Goal: Task Accomplishment & Management: Manage account settings

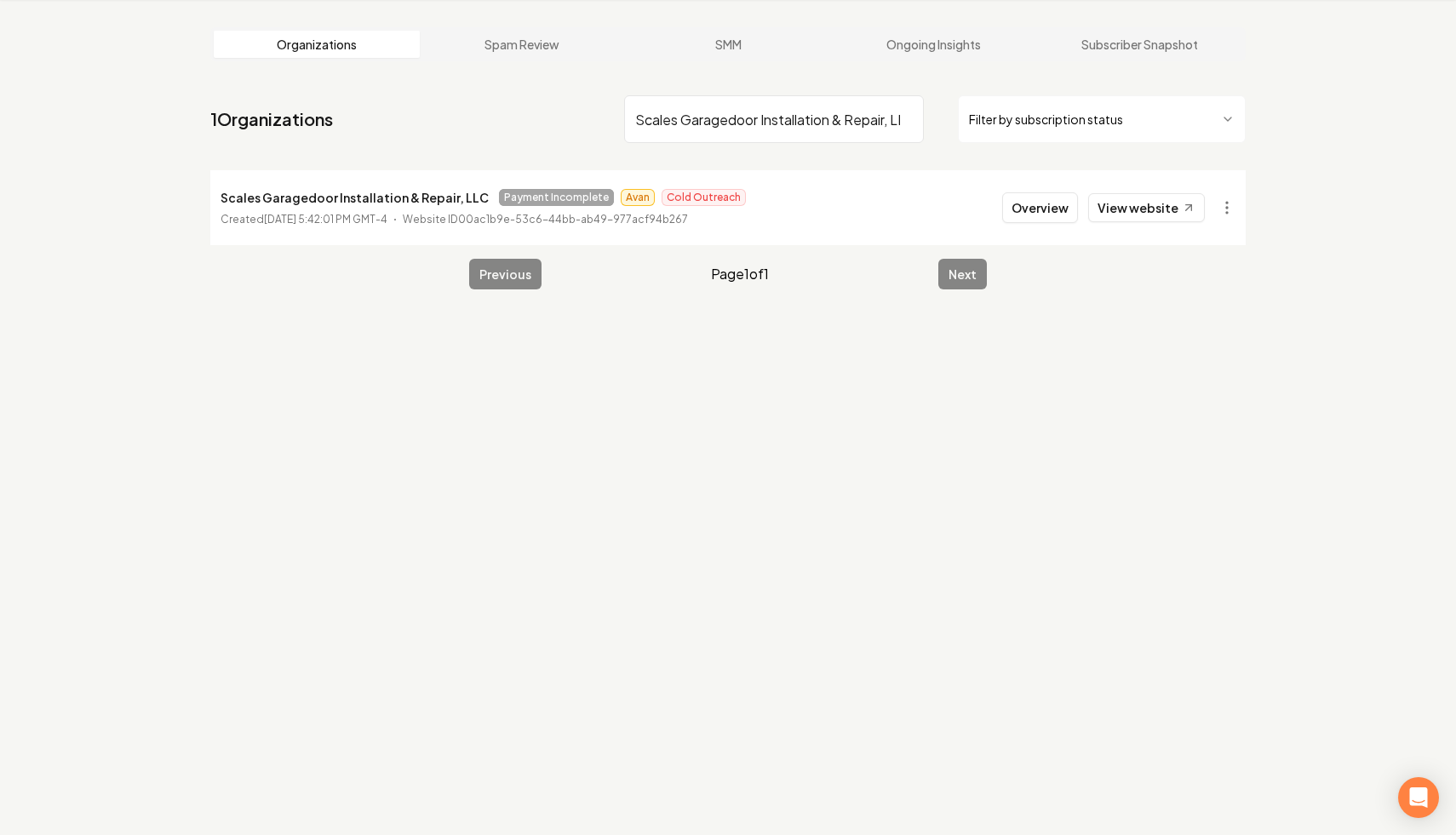
click at [907, 118] on input "Scales Garagedoor Installation & Repair, LLC" at bounding box center [774, 119] width 300 height 47
paste input "Stock Electric Engineering LLC"
type input "Stock Electric Engineering LLC"
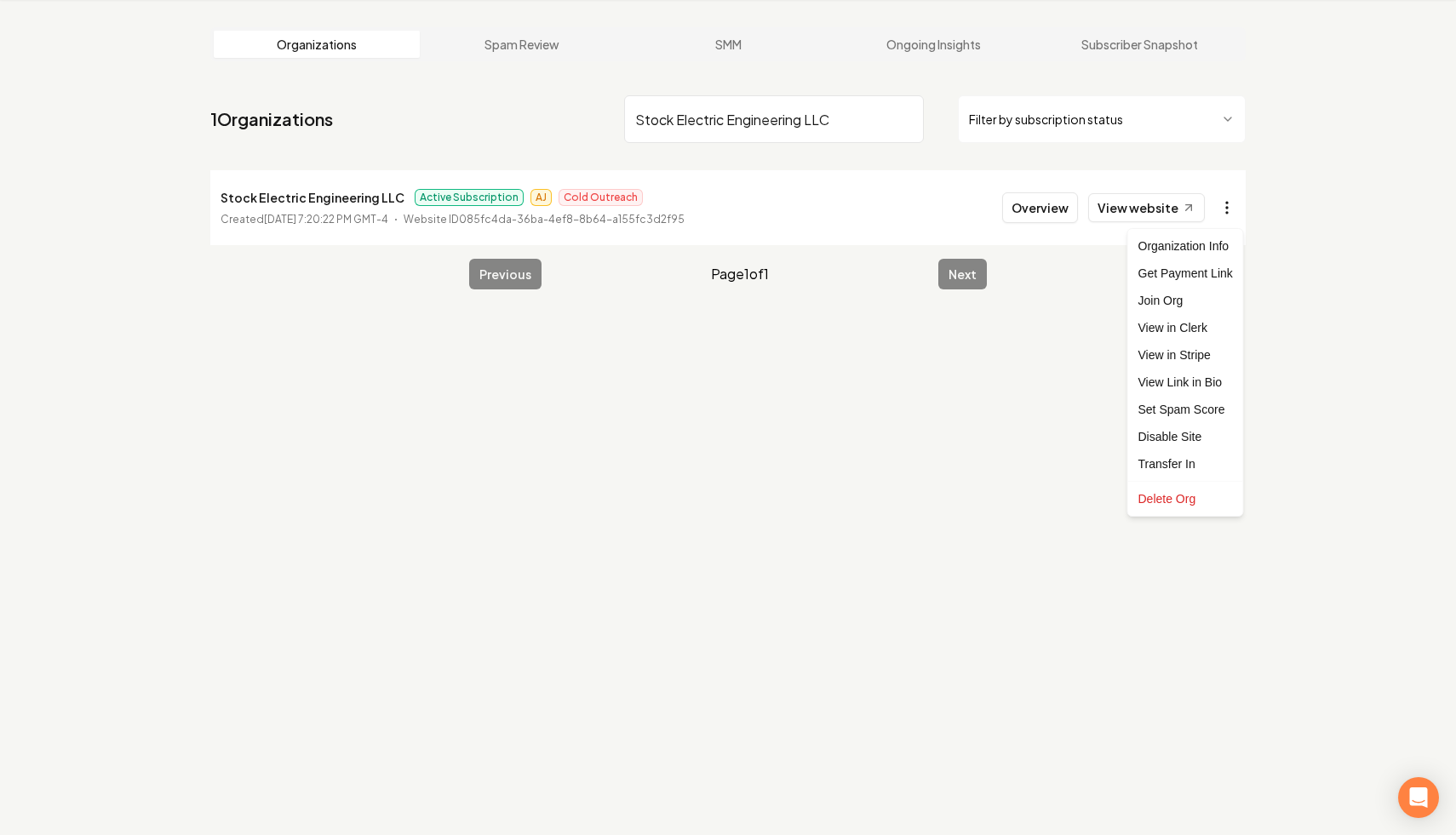
click at [1227, 210] on html "Dashboard Organization Rebolt Site Builder Organizations Spam Review SMM Ongoin…" at bounding box center [728, 353] width 1456 height 835
click at [1188, 366] on link "View in Stripe" at bounding box center [1186, 354] width 108 height 27
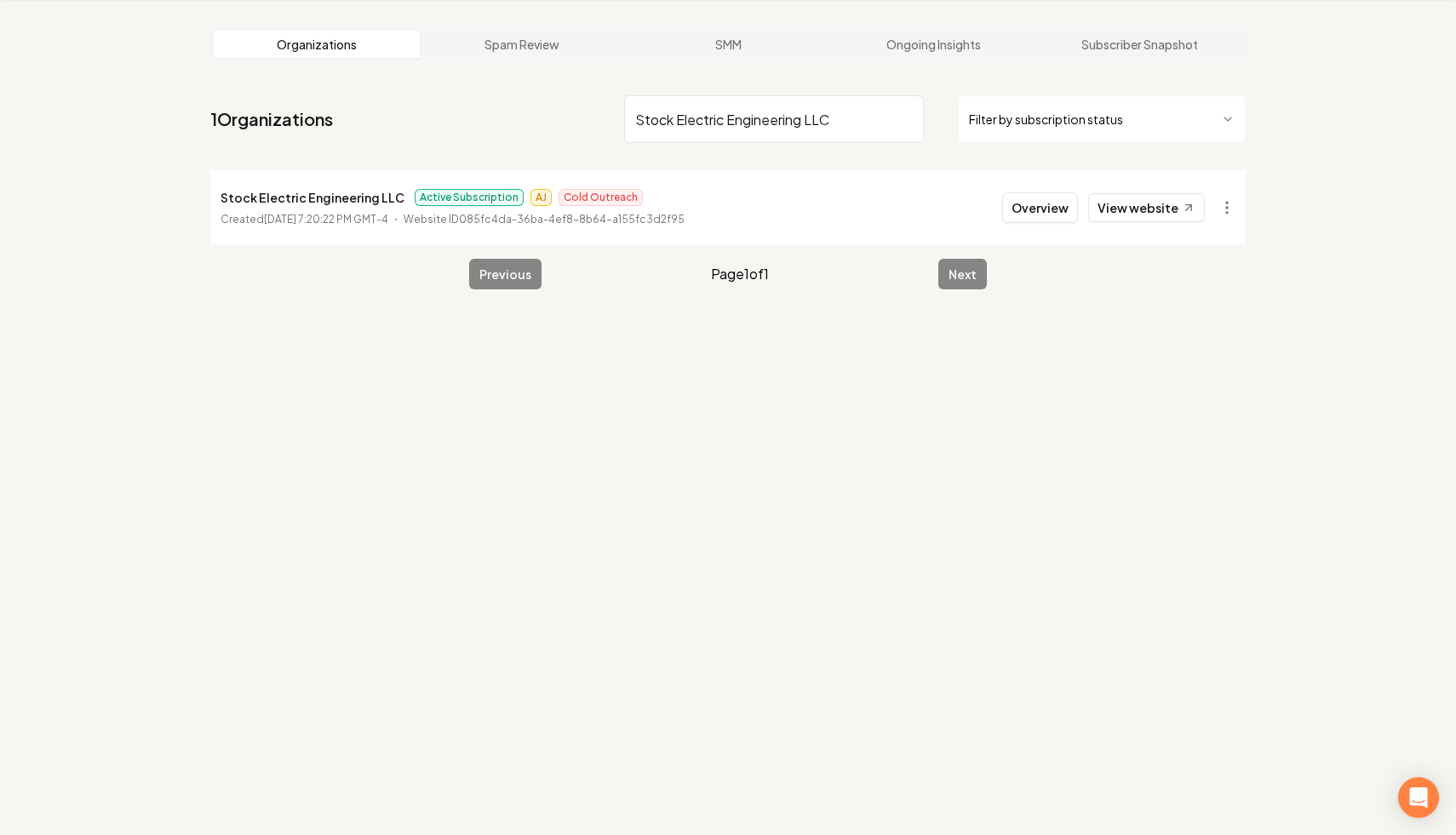
click at [908, 121] on input "Stock Electric Engineering LLC" at bounding box center [774, 119] width 300 height 47
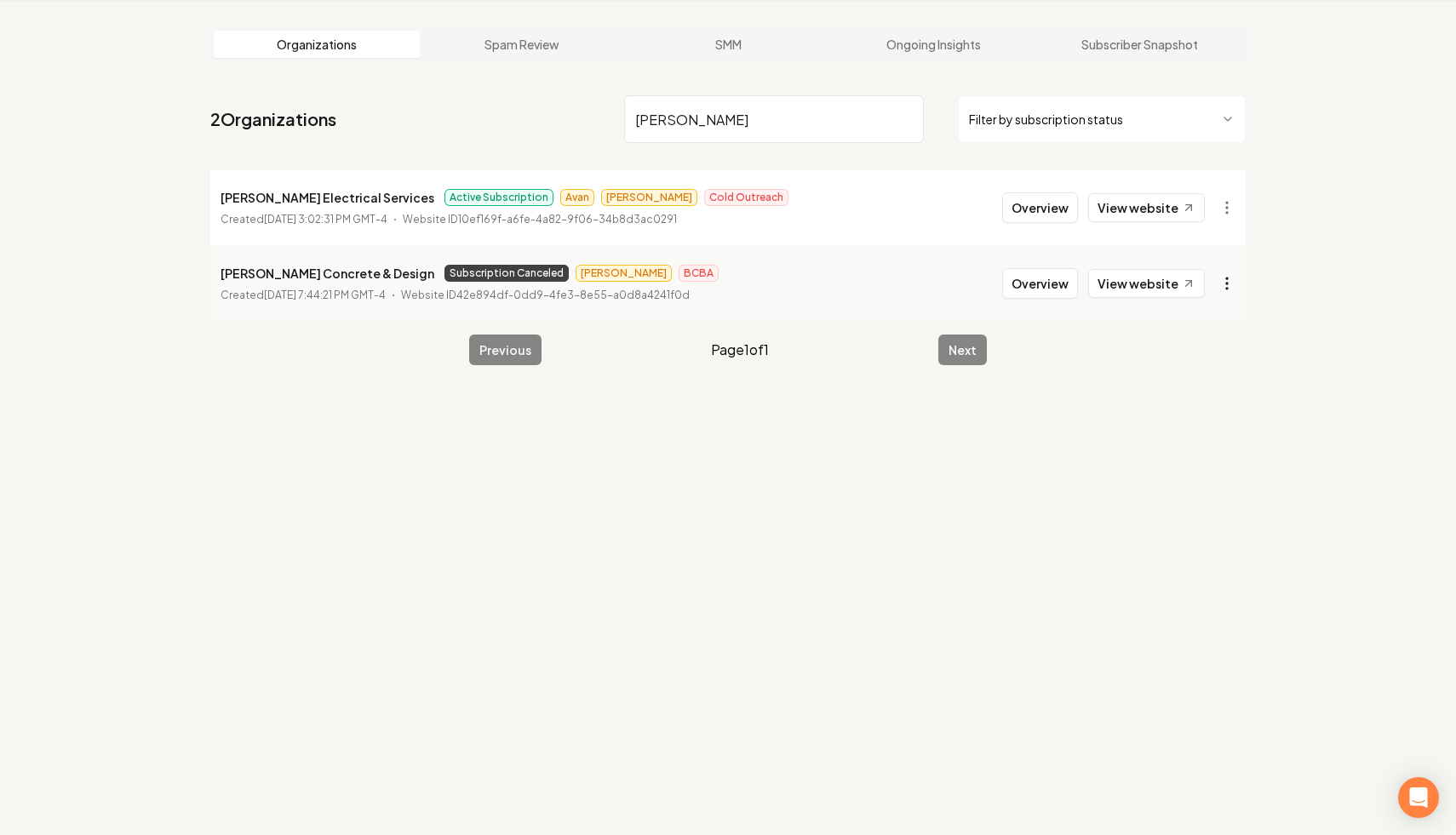
type input "[PERSON_NAME]"
click at [1230, 277] on html "Dashboard Organization Rebolt Site Builder Organizations Spam Review SMM Ongoin…" at bounding box center [728, 353] width 1456 height 835
click at [1208, 427] on link "View in Stripe" at bounding box center [1186, 430] width 108 height 27
drag, startPoint x: 356, startPoint y: 273, endPoint x: 203, endPoint y: 266, distance: 153.2
click at [203, 266] on main "Organizations Spam Review SMM Ongoing Insights Subscriber Snapshot 2 Organizati…" at bounding box center [728, 196] width 1090 height 392
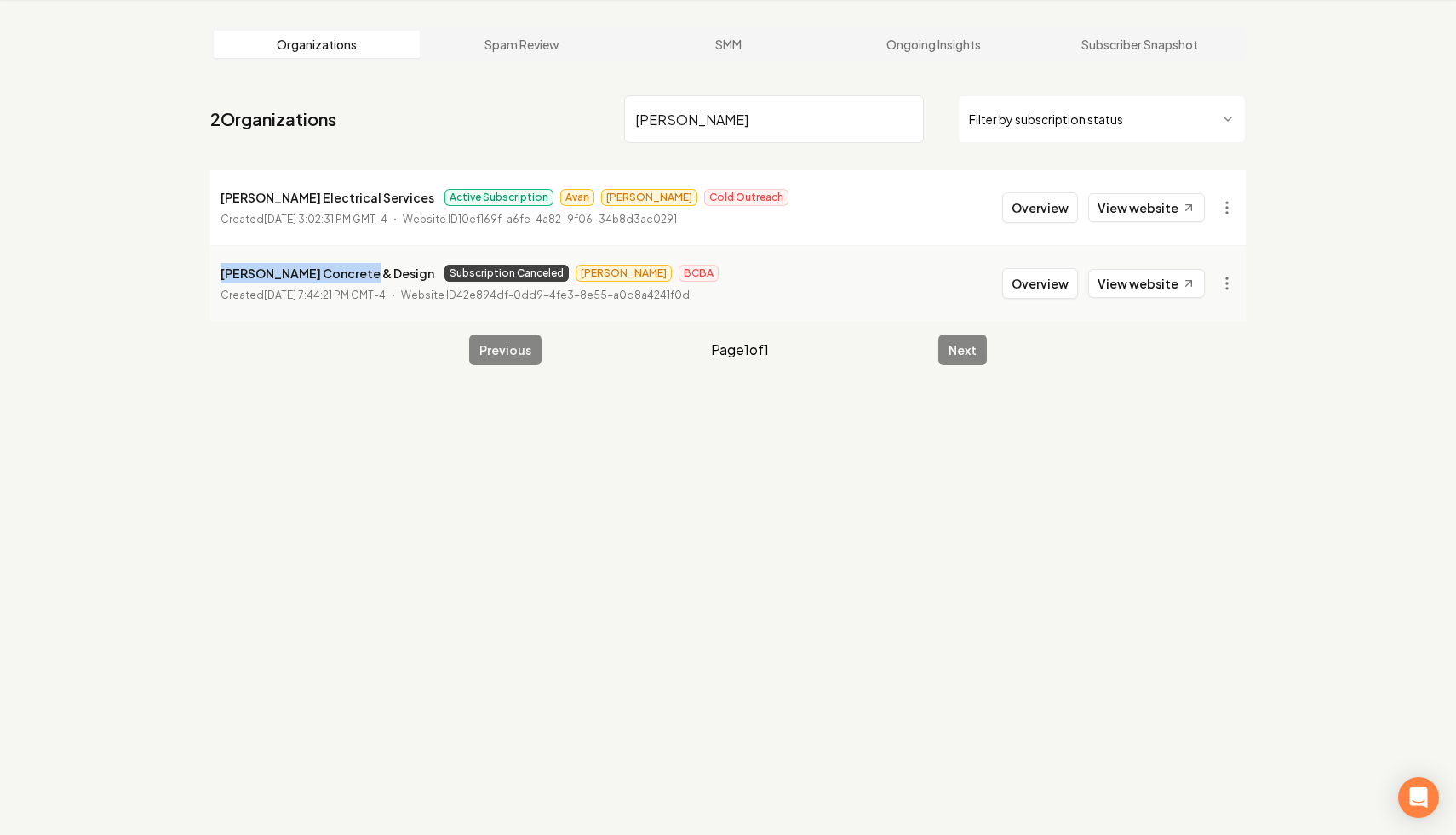
copy p "[PERSON_NAME] Concrete & Design"
